Goal: Information Seeking & Learning: Learn about a topic

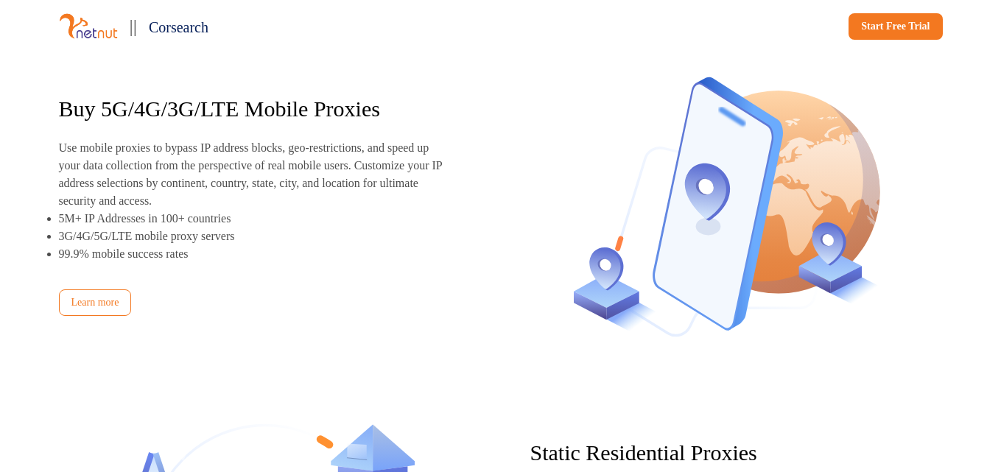
scroll to position [1249, 0]
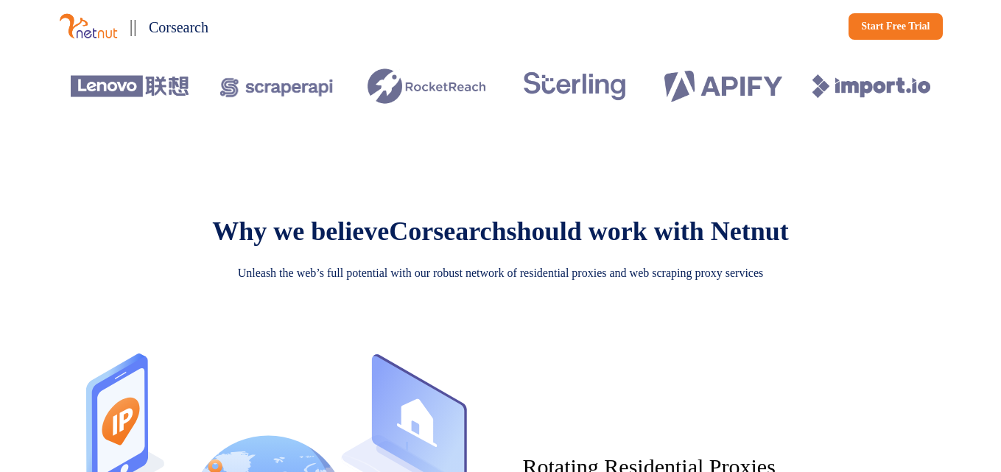
scroll to position [2845, 0]
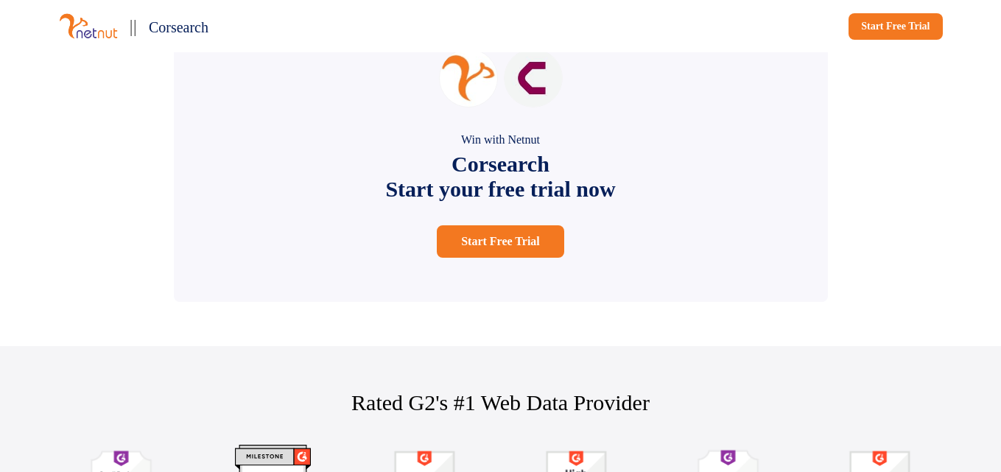
click at [535, 108] on img at bounding box center [533, 78] width 59 height 59
click at [462, 108] on img at bounding box center [468, 78] width 59 height 59
